Goal: Task Accomplishment & Management: Manage account settings

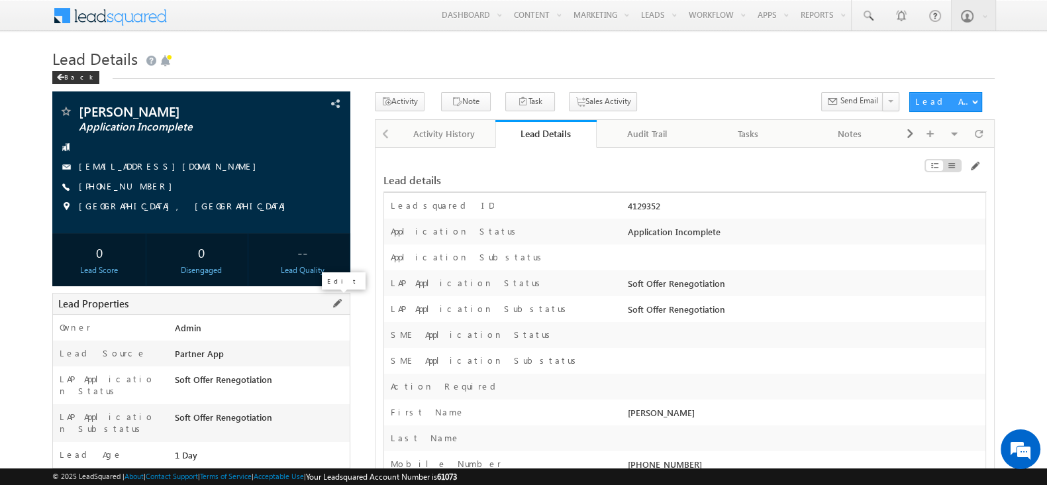
click at [338, 297] on span at bounding box center [337, 303] width 15 height 15
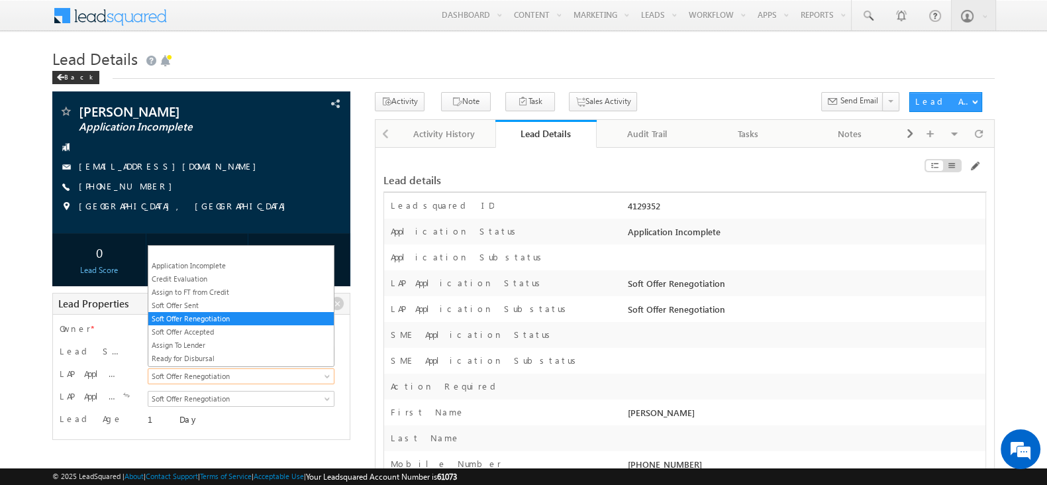
click at [265, 372] on span "Soft Offer Renegotiation" at bounding box center [238, 376] width 181 height 12
click at [237, 326] on link "Soft Offer Accepted" at bounding box center [240, 332] width 185 height 12
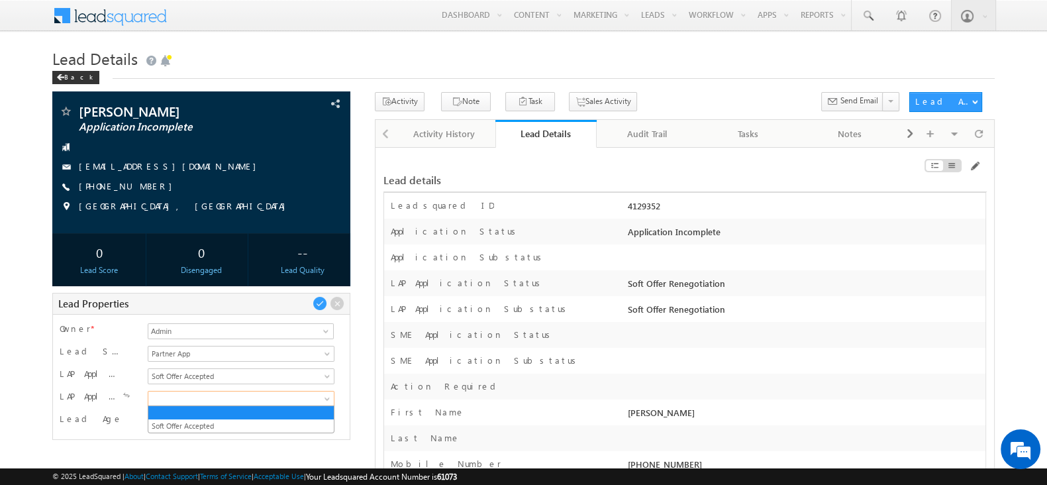
click at [244, 399] on span at bounding box center [238, 399] width 181 height 12
click at [226, 423] on link "Soft Offer Accepted" at bounding box center [240, 426] width 185 height 12
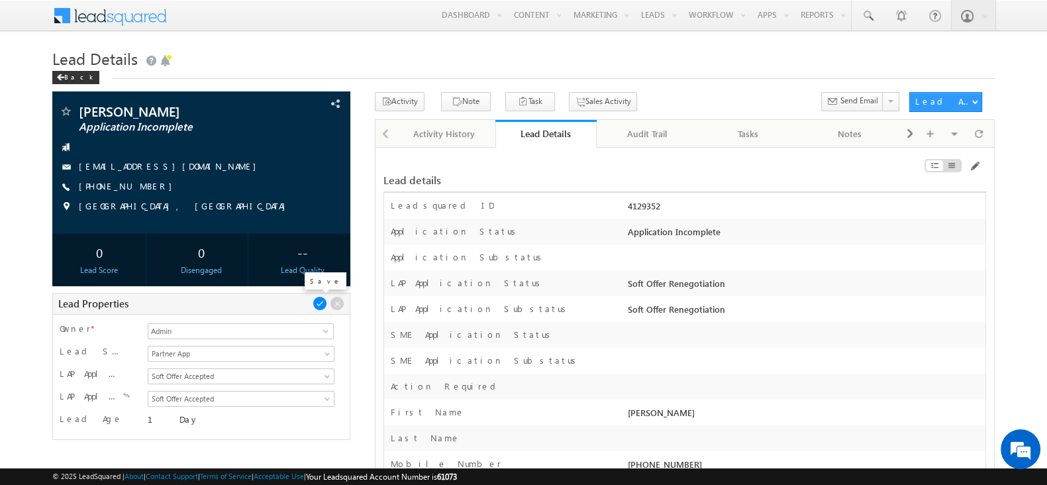
click at [319, 303] on span at bounding box center [320, 303] width 15 height 15
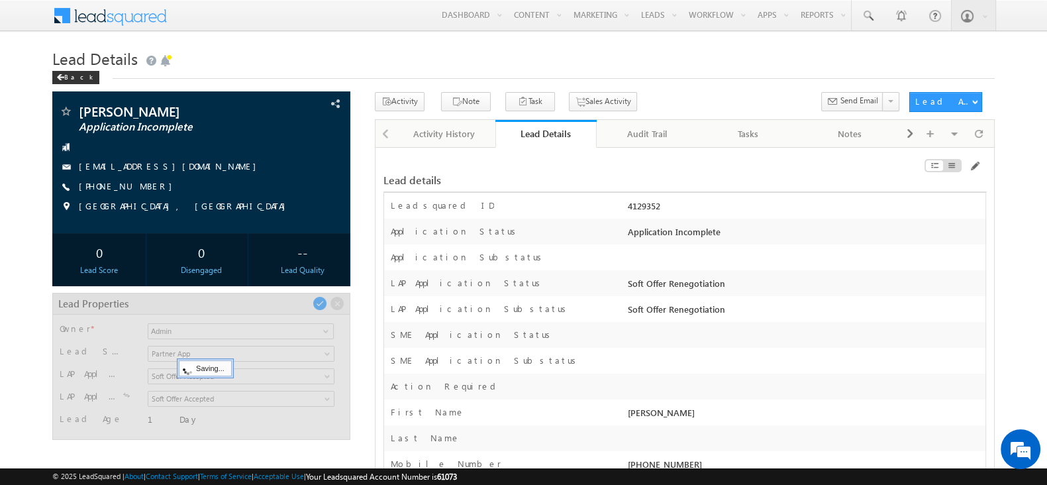
scroll to position [77, 0]
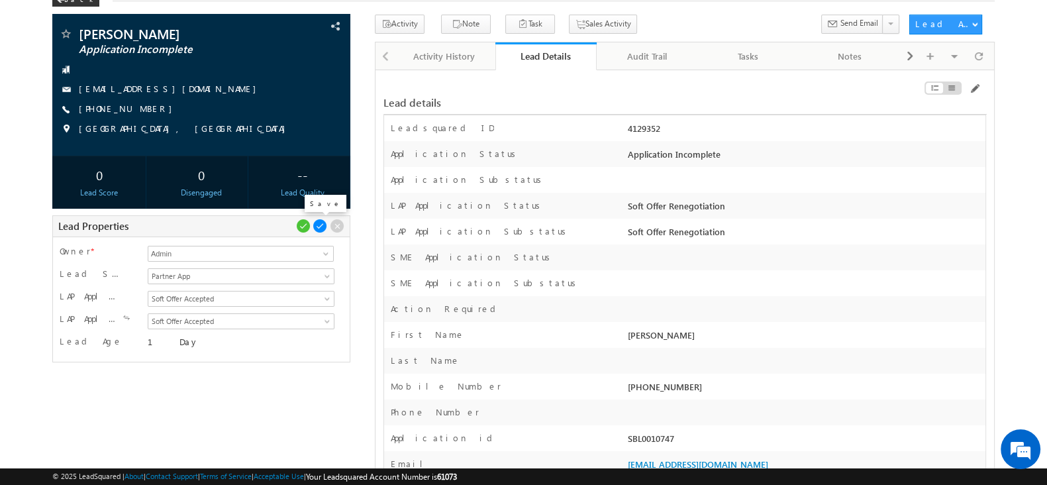
click at [319, 229] on span at bounding box center [320, 226] width 15 height 15
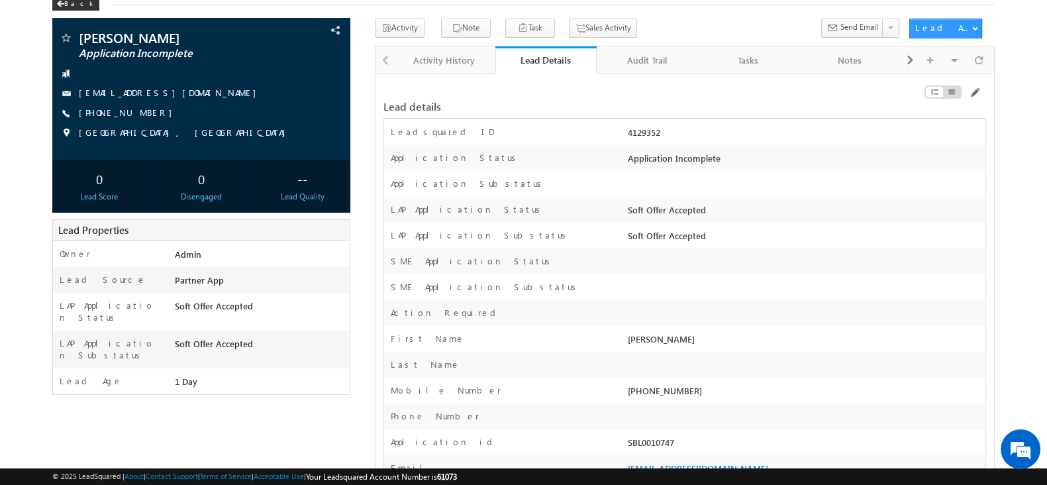
scroll to position [0, 0]
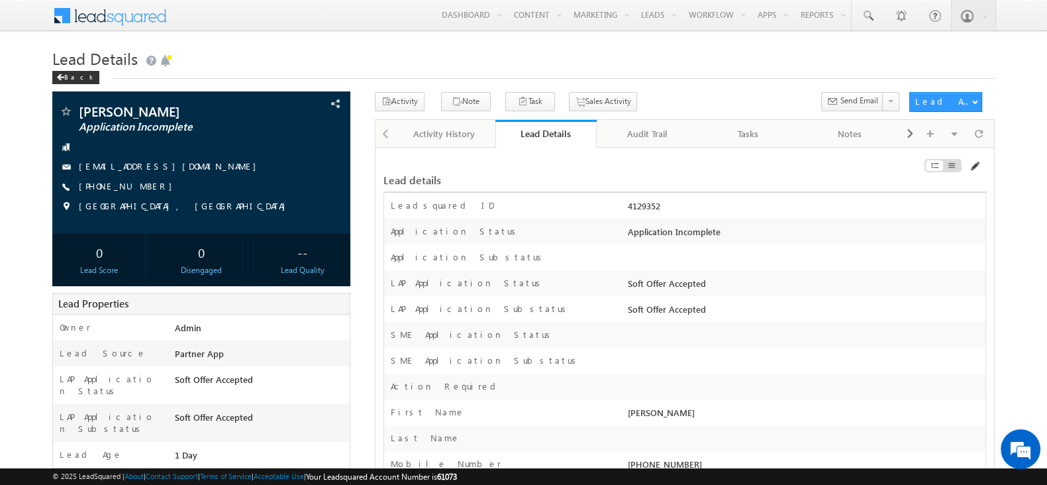
click at [979, 165] on span at bounding box center [974, 166] width 11 height 11
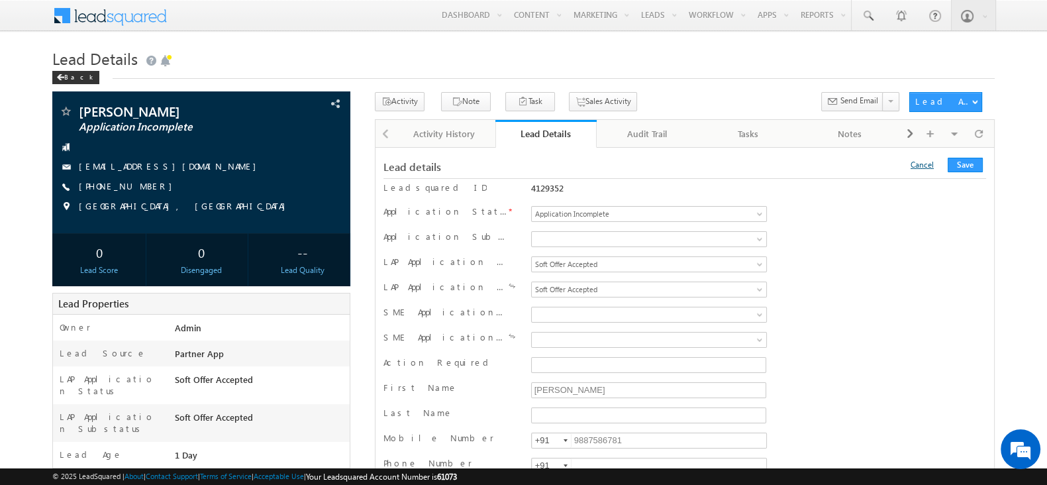
click at [932, 166] on link "Cancel" at bounding box center [922, 165] width 23 height 10
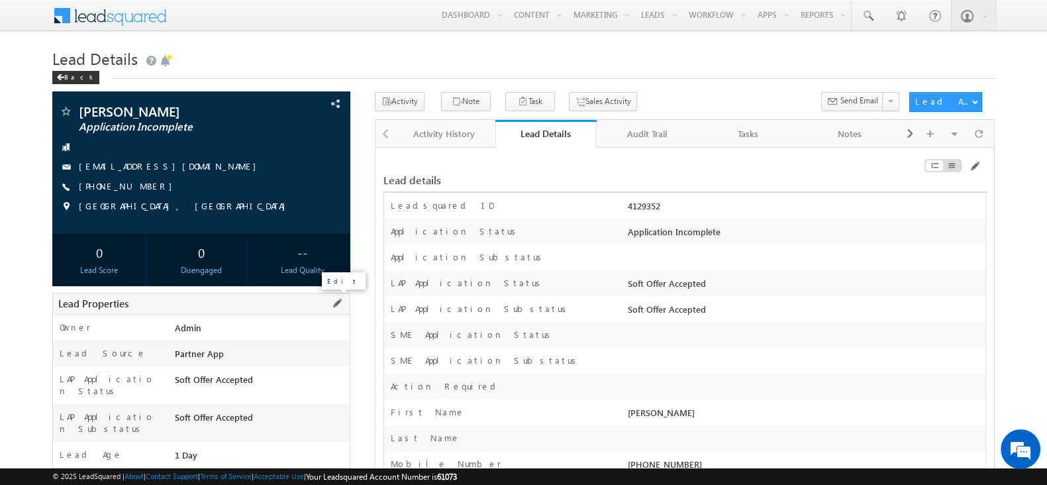
click at [335, 307] on span at bounding box center [337, 303] width 15 height 15
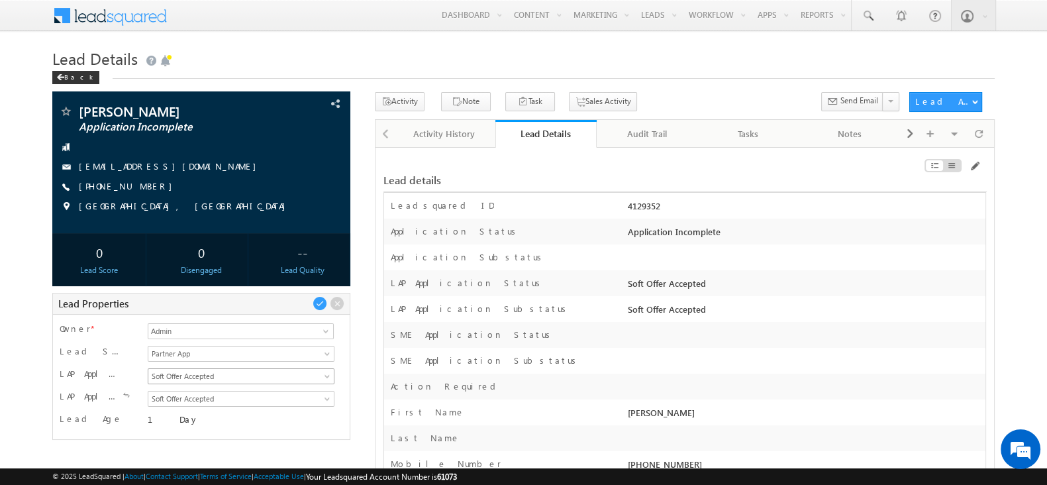
click at [271, 376] on span "Soft Offer Accepted" at bounding box center [238, 376] width 181 height 12
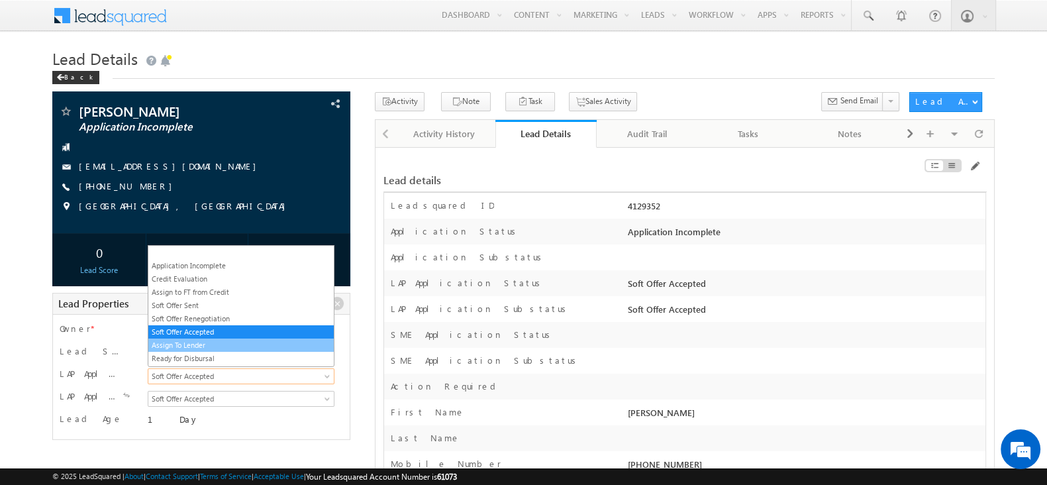
click at [256, 344] on link "Assign To Lender" at bounding box center [240, 345] width 185 height 12
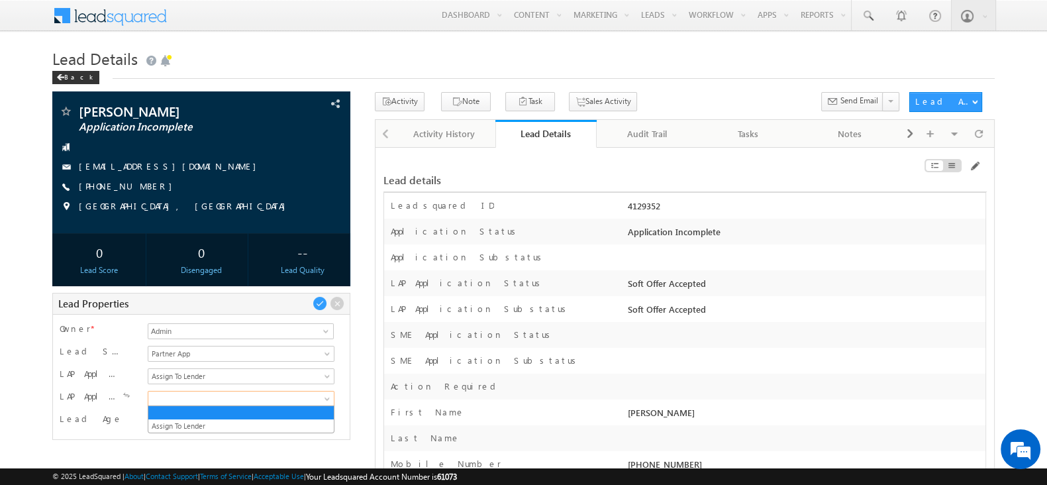
click at [238, 395] on span at bounding box center [238, 399] width 181 height 12
click at [221, 421] on link "Assign To Lender" at bounding box center [240, 426] width 185 height 12
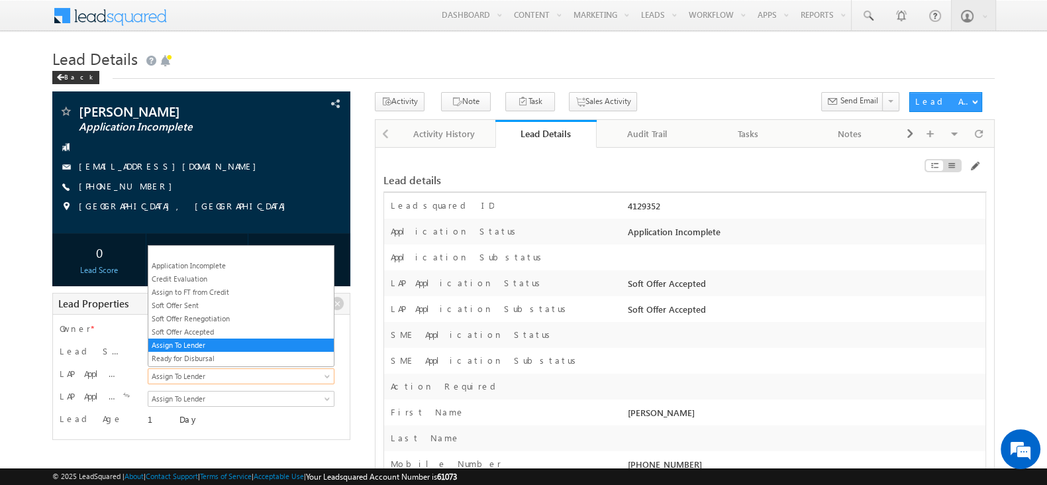
click at [232, 378] on span "Assign To Lender" at bounding box center [238, 376] width 181 height 12
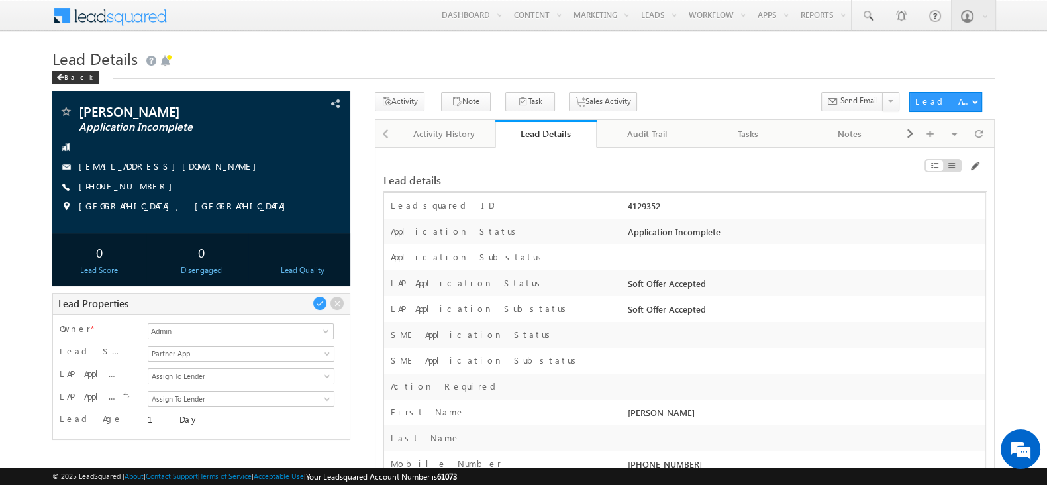
click at [310, 432] on div "Owner * Admin Admin Admin Lead Source Organic Search Referral Sites Direct Traf…" at bounding box center [201, 377] width 298 height 126
click at [319, 301] on span at bounding box center [320, 303] width 15 height 15
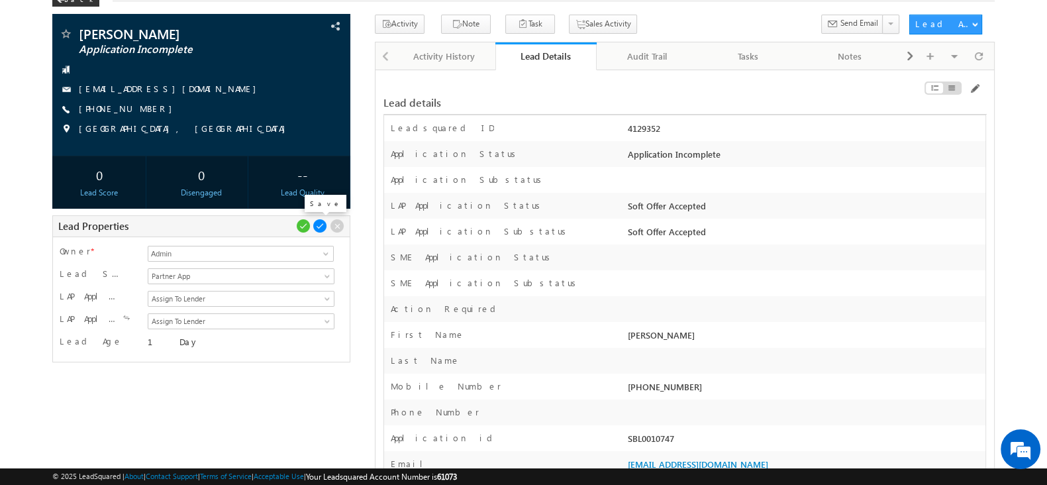
click at [318, 229] on span at bounding box center [320, 226] width 15 height 15
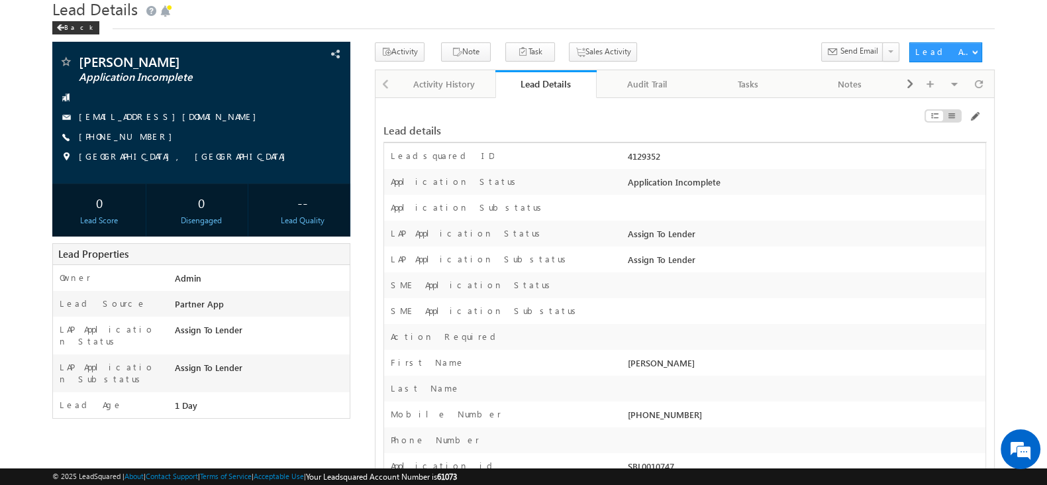
scroll to position [49, 0]
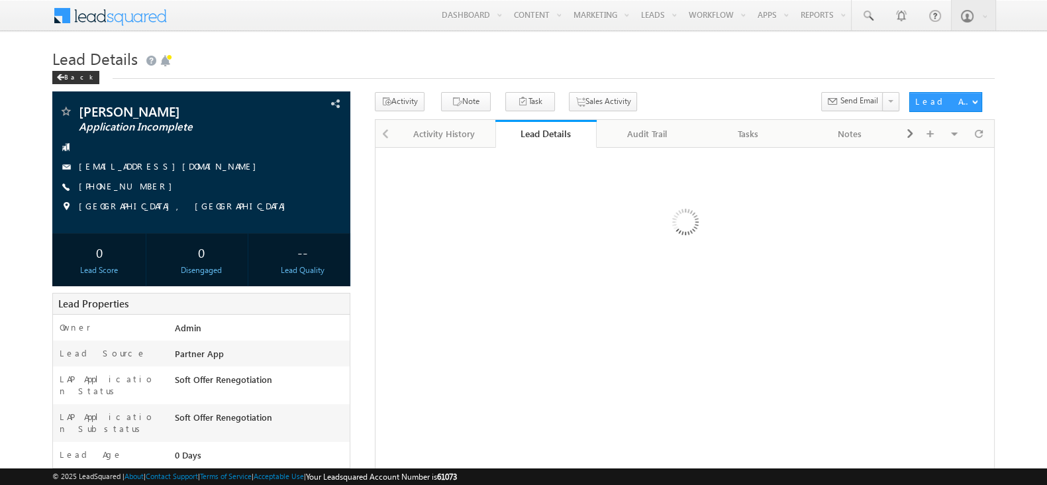
click at [0, 0] on span at bounding box center [0, 0] width 0 height 0
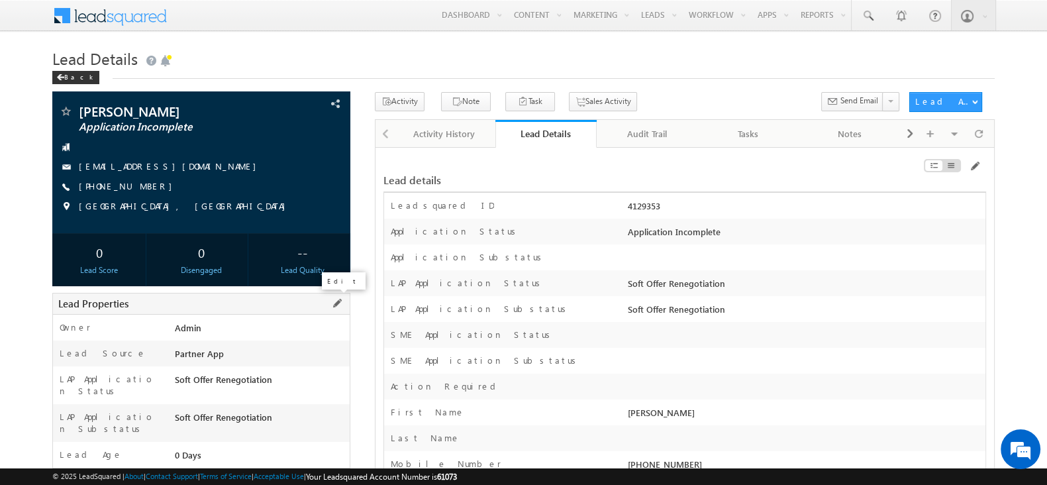
click at [335, 300] on span at bounding box center [337, 303] width 15 height 15
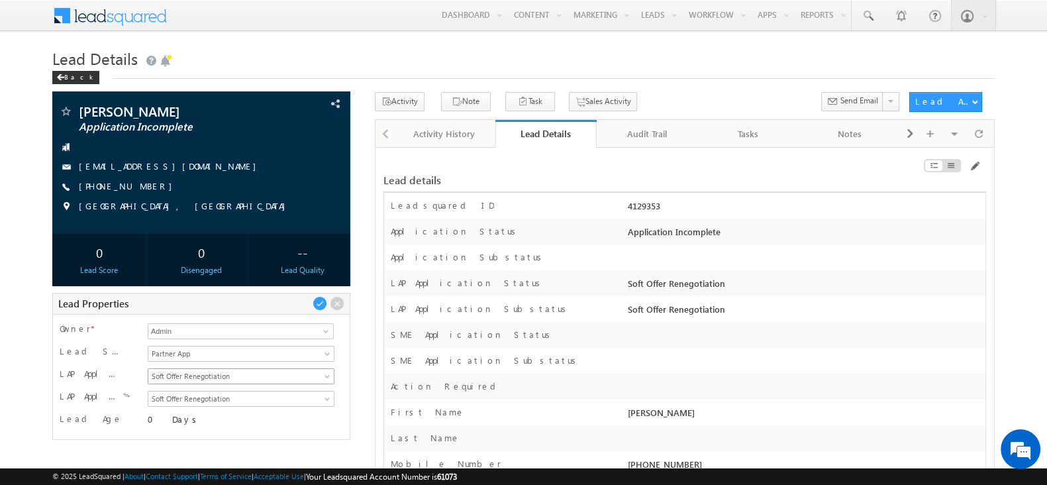
click at [299, 376] on span "Soft Offer Renegotiation" at bounding box center [238, 376] width 181 height 12
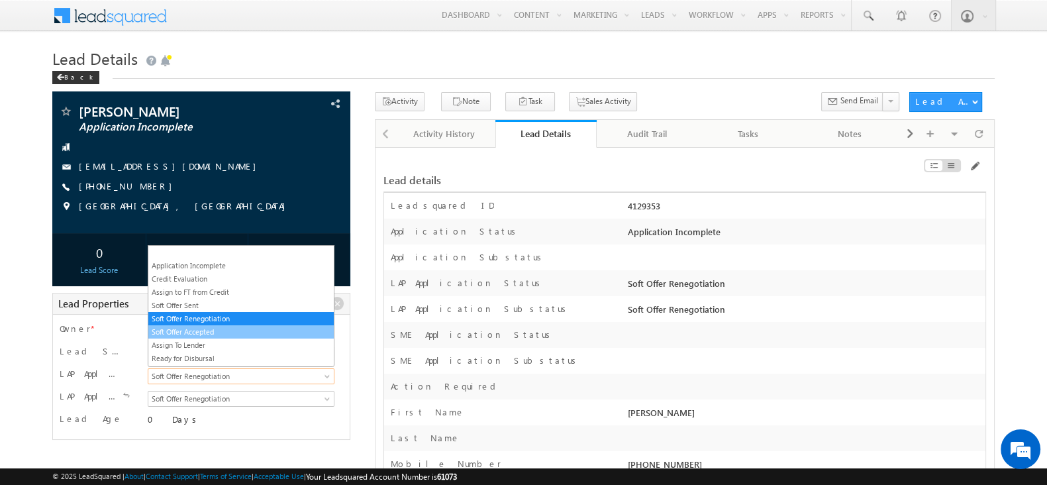
click at [256, 329] on link "Soft Offer Accepted" at bounding box center [240, 332] width 185 height 12
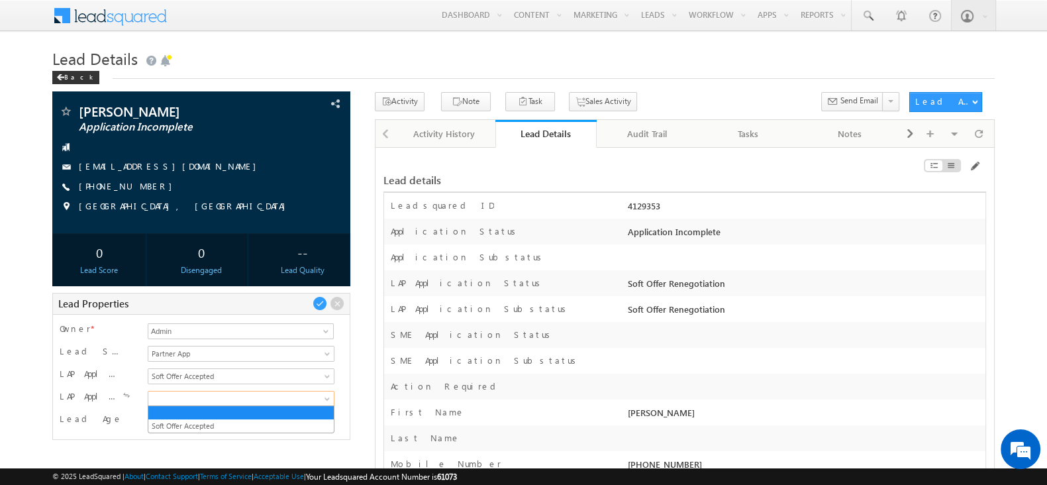
click at [260, 393] on span at bounding box center [238, 399] width 181 height 12
click at [236, 427] on link "Soft Offer Accepted" at bounding box center [240, 426] width 185 height 12
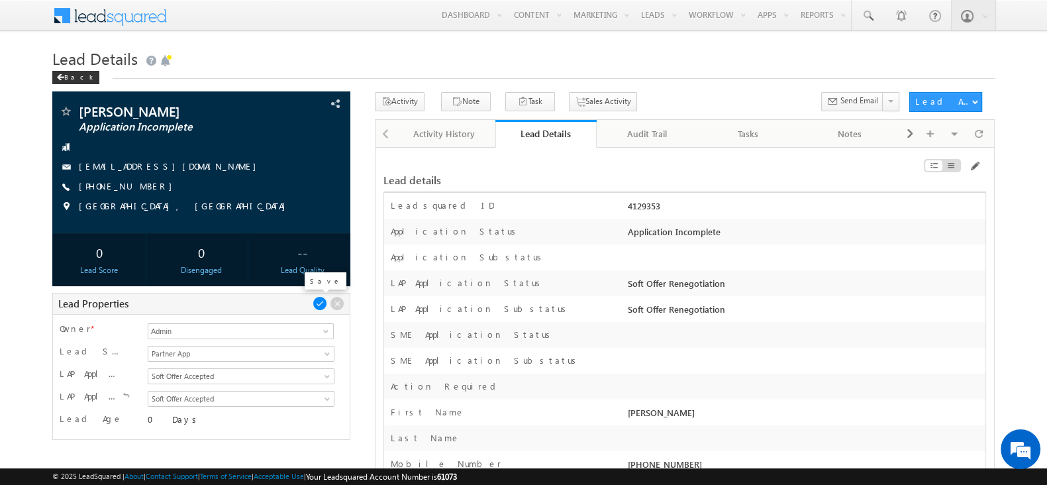
click at [321, 303] on span at bounding box center [320, 303] width 15 height 15
